Goal: Transaction & Acquisition: Purchase product/service

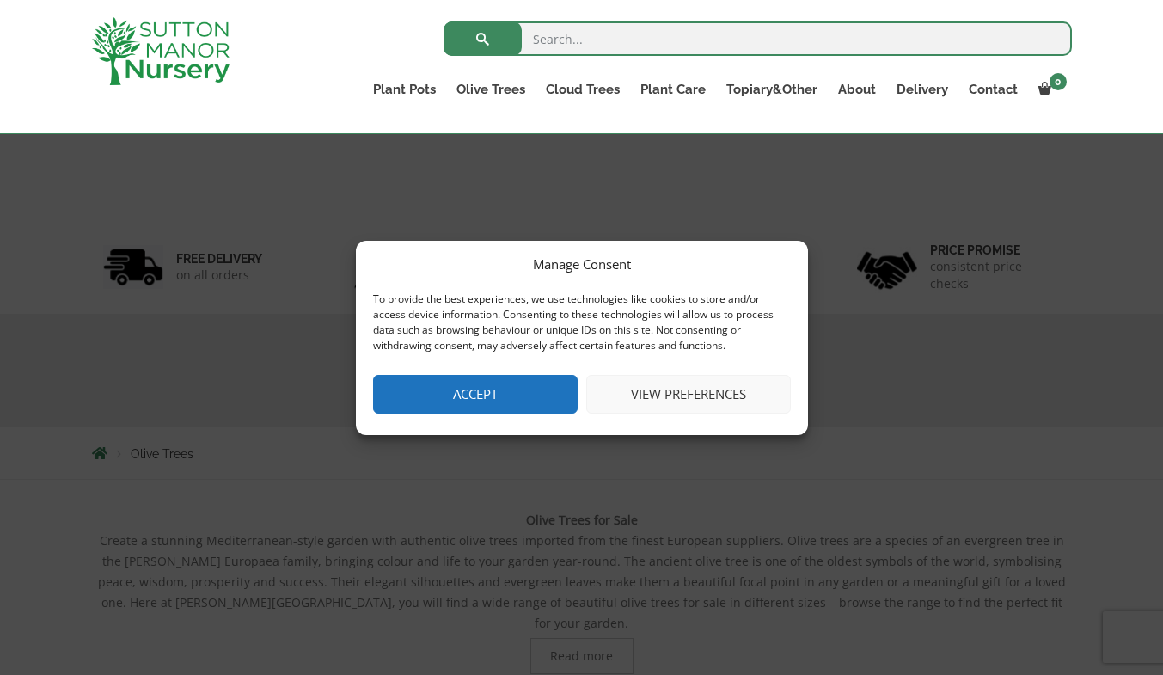
scroll to position [516, 0]
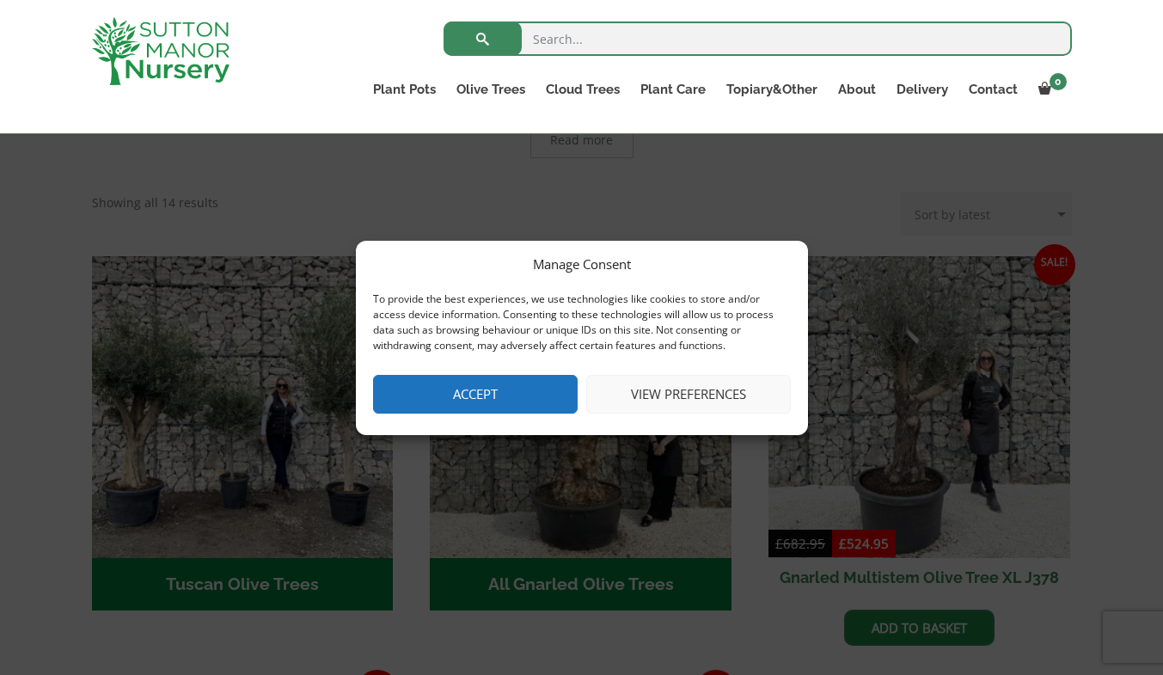
click at [514, 384] on button "Accept" at bounding box center [475, 394] width 205 height 39
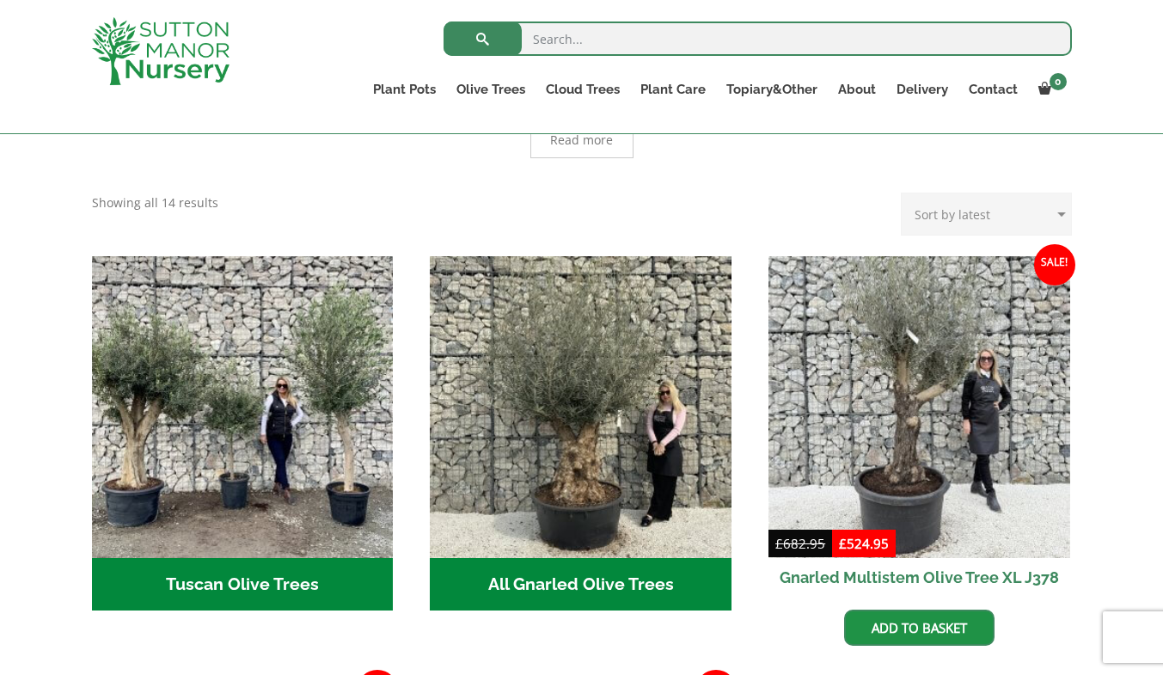
scroll to position [602, 0]
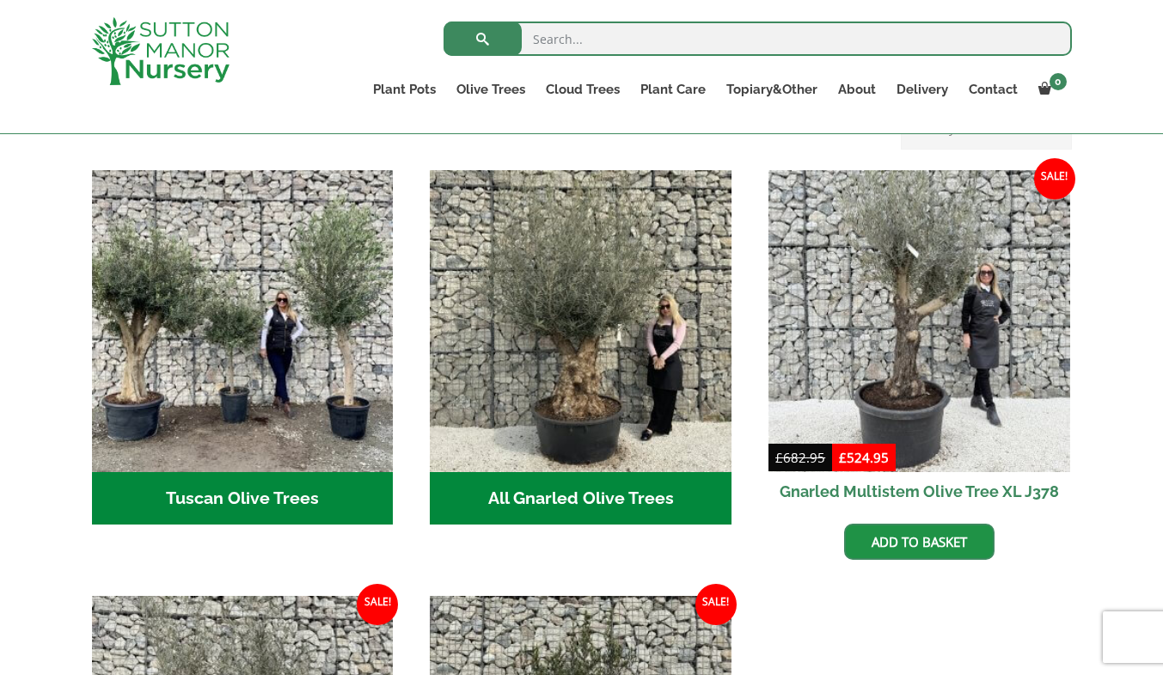
click at [525, 354] on img "Visit product category All Gnarled Olive Trees" at bounding box center [581, 321] width 302 height 302
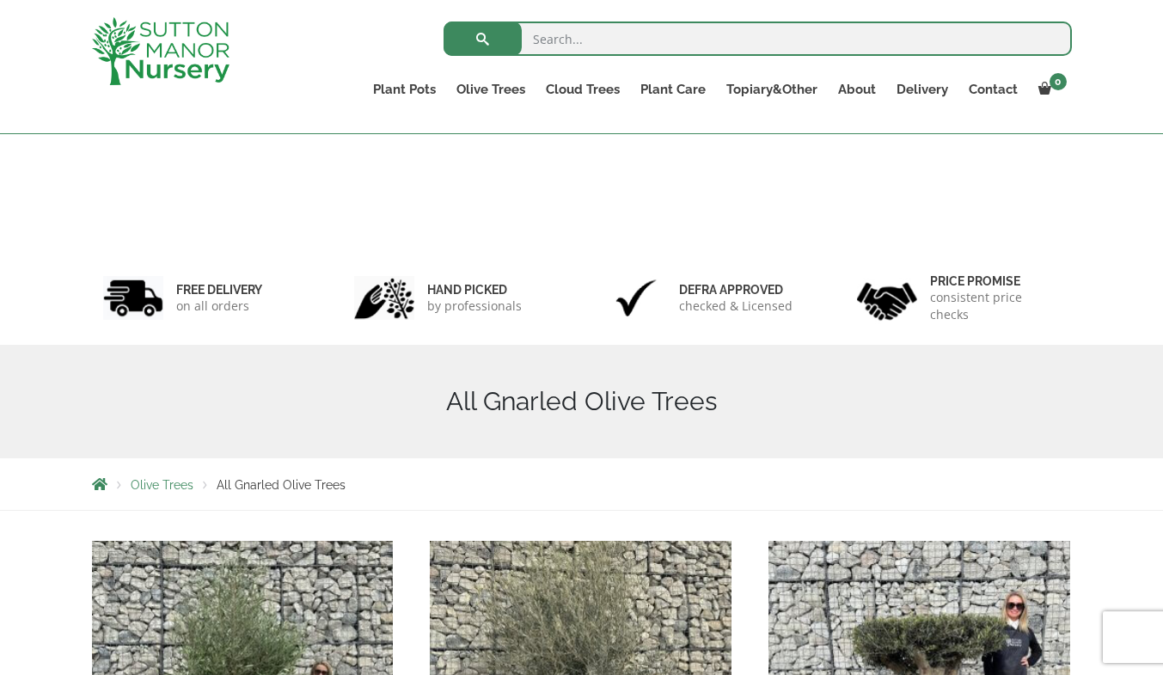
scroll to position [399, 0]
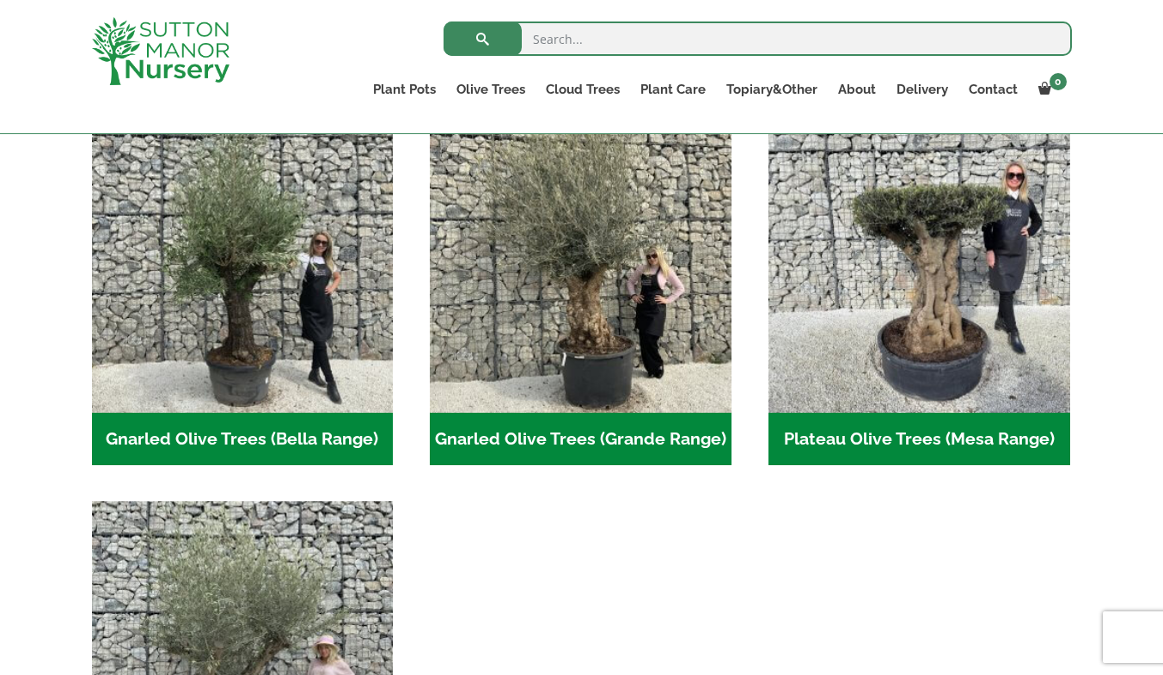
click at [262, 353] on img "Visit product category Gnarled Olive Trees (Bella Range)" at bounding box center [243, 262] width 302 height 302
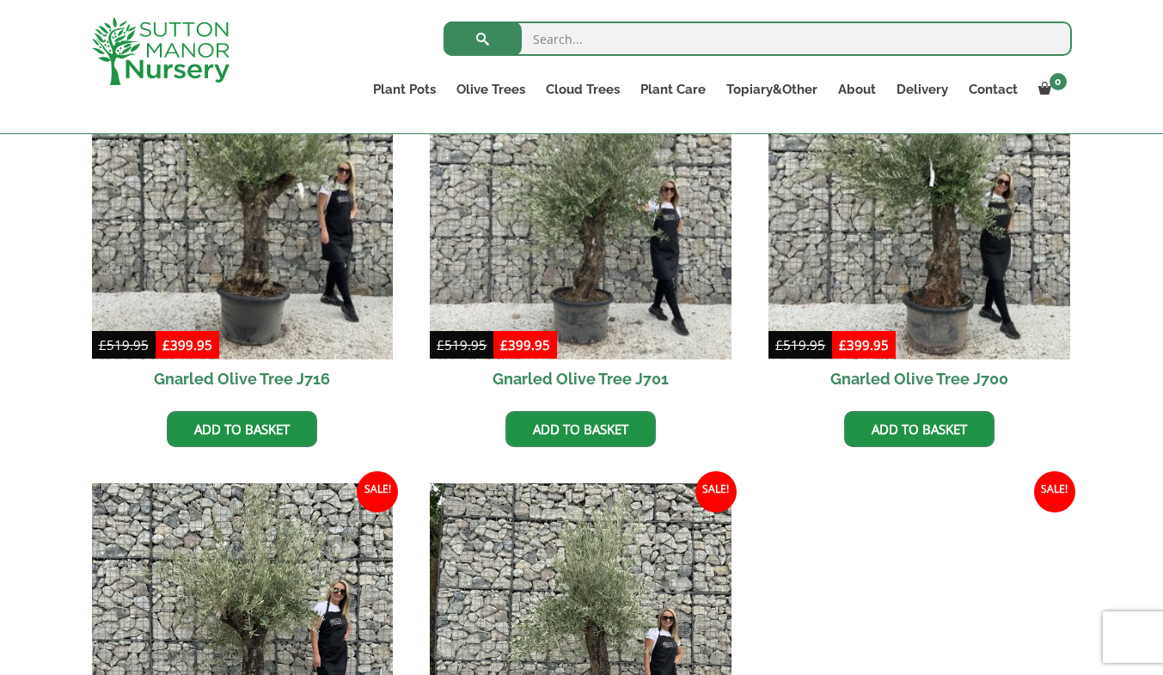
scroll to position [344, 0]
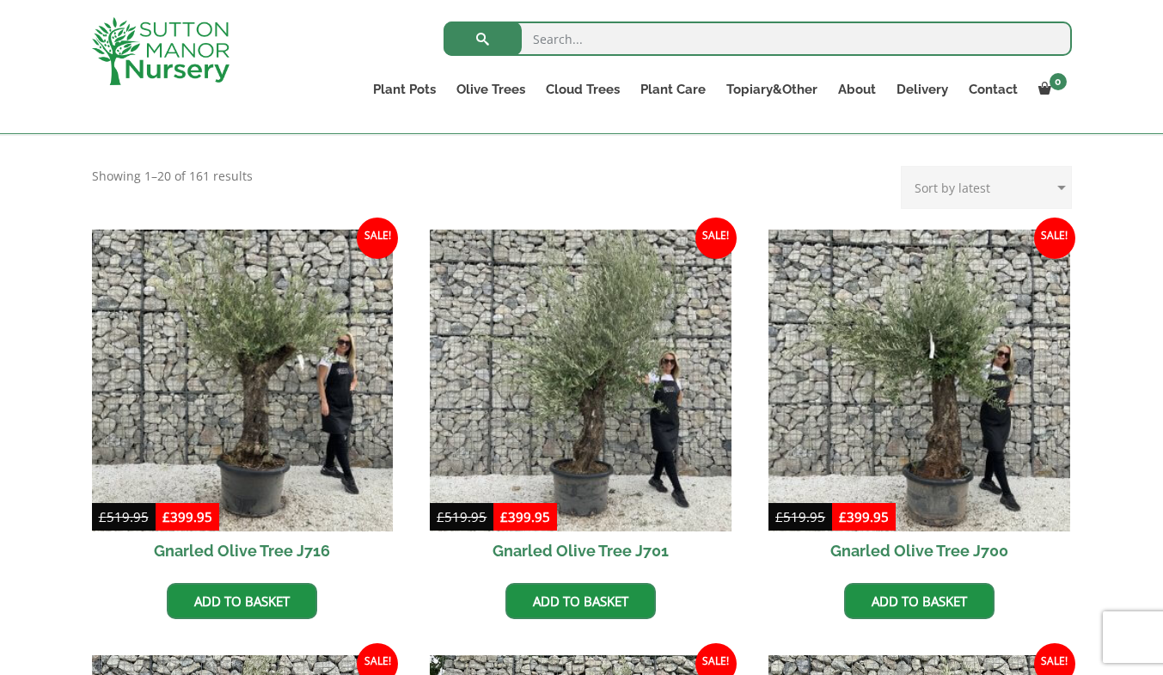
click at [602, 373] on img at bounding box center [581, 381] width 302 height 302
click at [966, 408] on img at bounding box center [920, 381] width 302 height 302
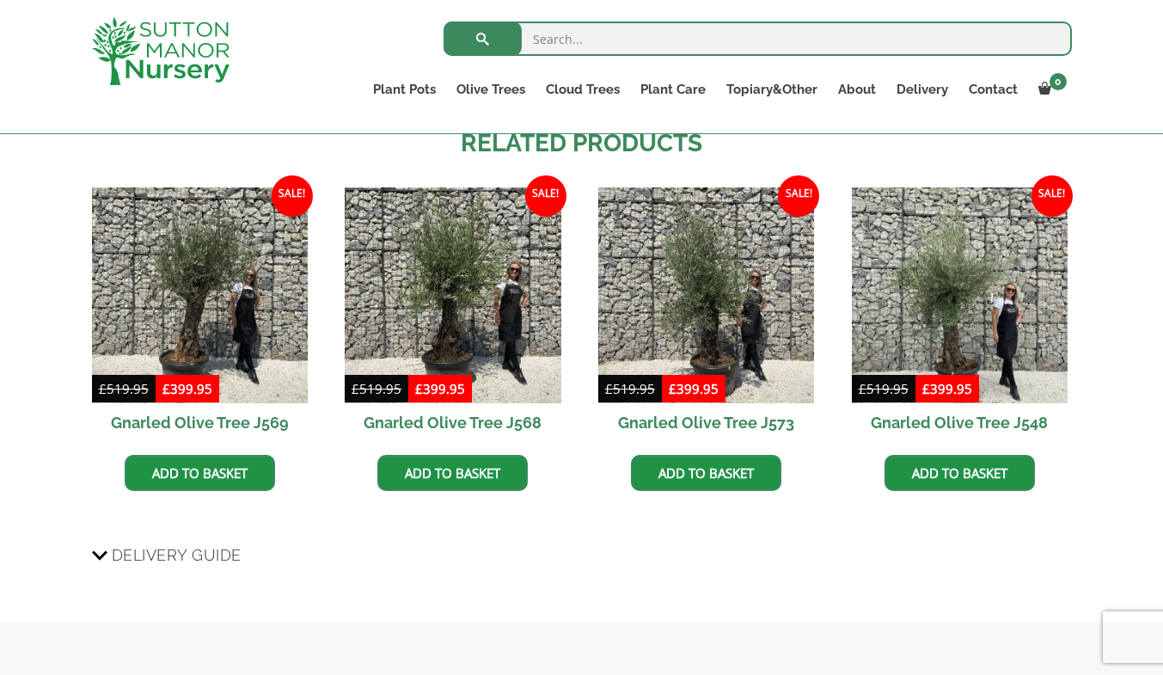
scroll to position [1032, 0]
